Goal: Task Accomplishment & Management: Manage account settings

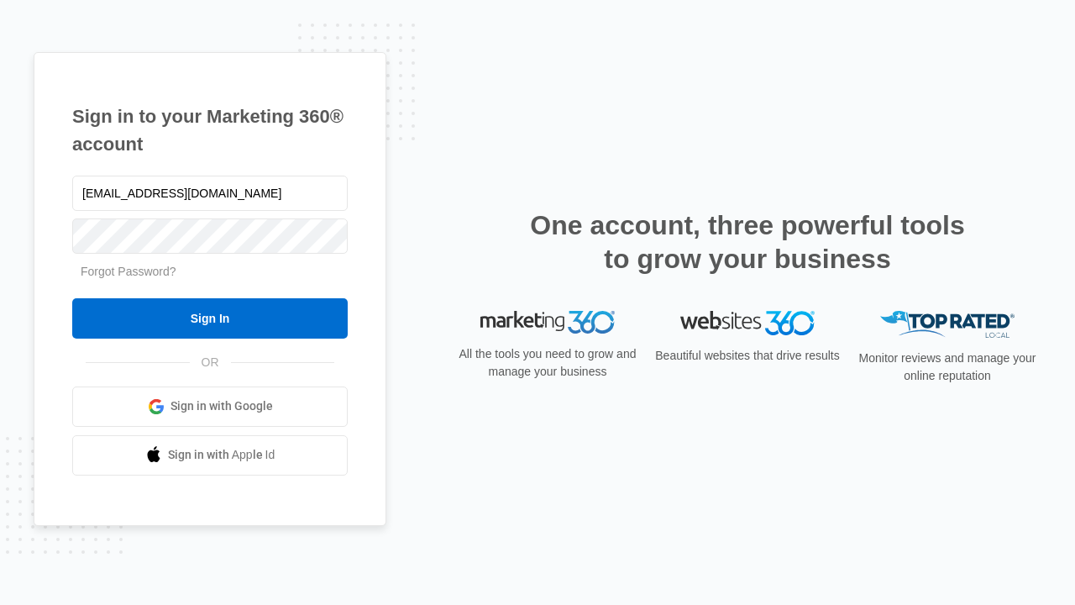
type input "[EMAIL_ADDRESS][DOMAIN_NAME]"
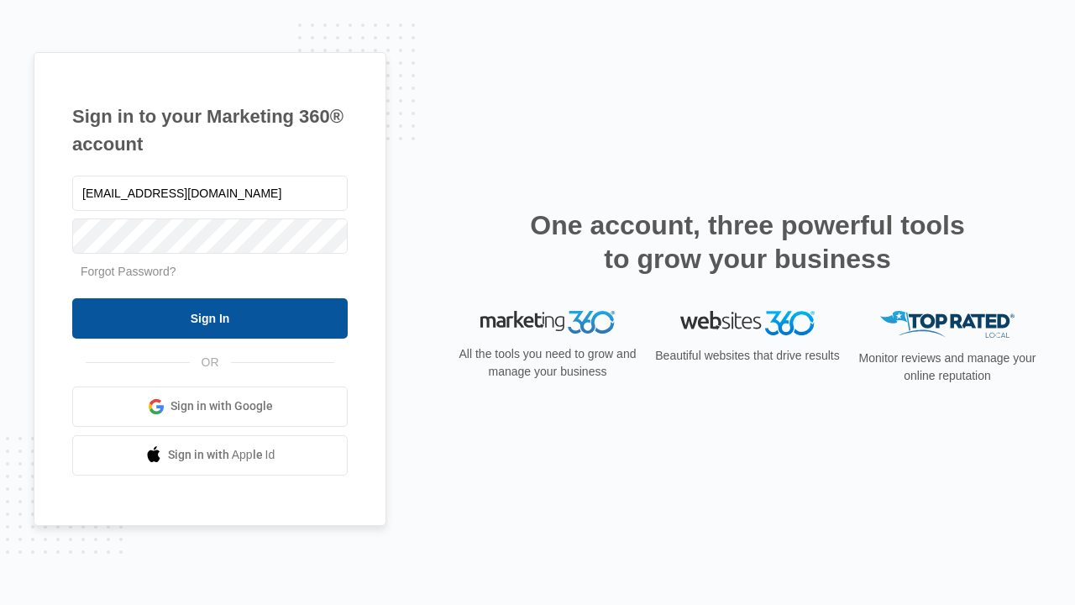
click at [210, 317] on input "Sign In" at bounding box center [209, 318] width 275 height 40
